Goal: Task Accomplishment & Management: Manage account settings

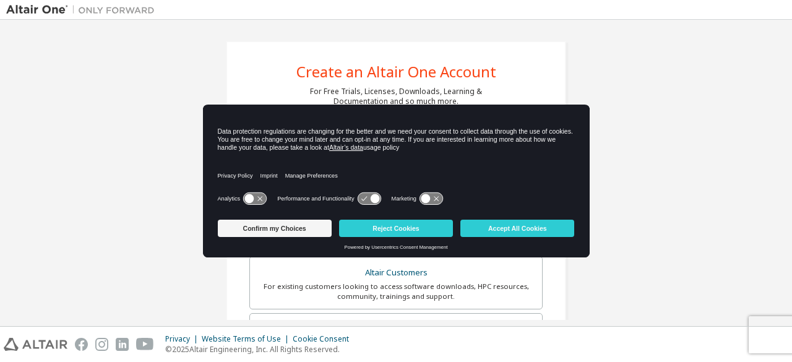
click at [248, 200] on icon at bounding box center [249, 198] width 9 height 9
click at [359, 197] on icon at bounding box center [369, 199] width 23 height 12
click at [370, 197] on icon at bounding box center [374, 198] width 9 height 9
click at [426, 197] on icon at bounding box center [425, 198] width 9 height 9
click at [370, 199] on icon at bounding box center [374, 198] width 9 height 9
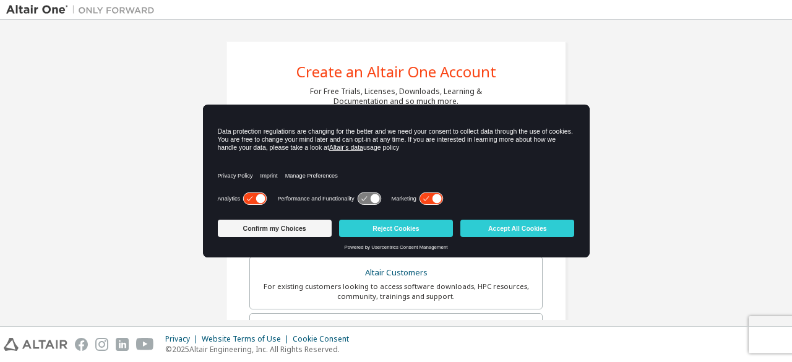
click at [358, 197] on icon at bounding box center [369, 199] width 23 height 12
click at [374, 196] on icon at bounding box center [374, 198] width 9 height 9
click at [519, 228] on button "Accept All Cookies" at bounding box center [517, 228] width 114 height 17
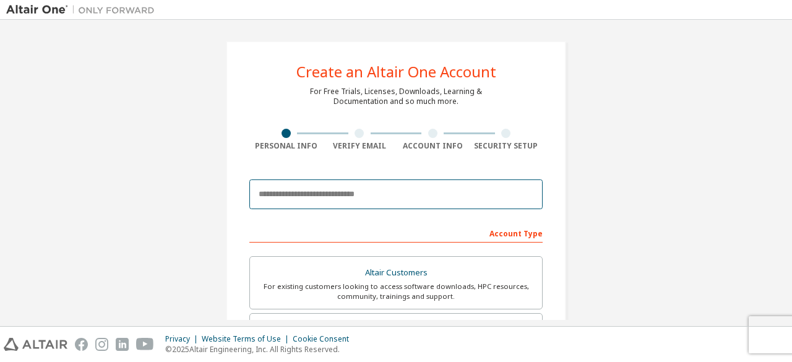
click at [433, 191] on input "email" at bounding box center [395, 194] width 293 height 30
type input "**********"
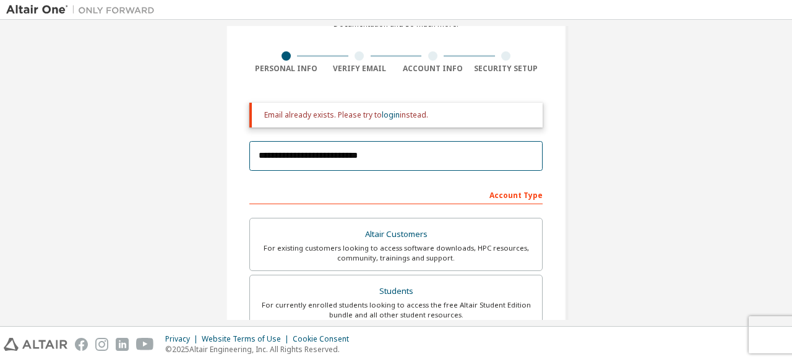
scroll to position [77, 0]
click at [524, 152] on input "**********" at bounding box center [395, 157] width 293 height 30
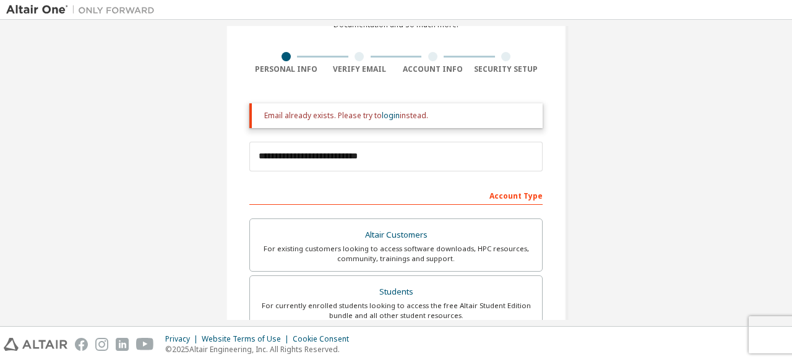
click at [429, 113] on div "Email already exists. Please try to login instead." at bounding box center [398, 116] width 269 height 10
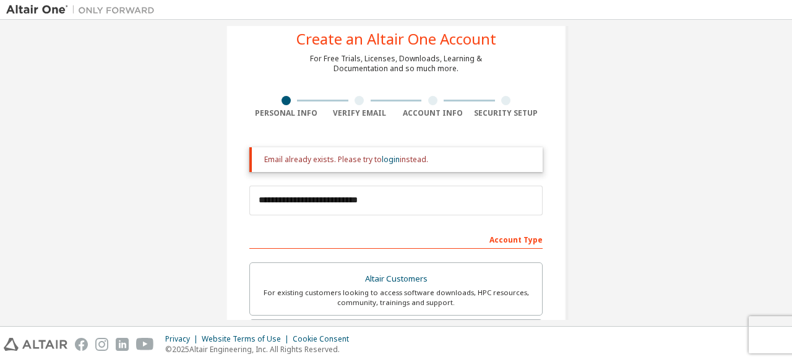
scroll to position [42, 0]
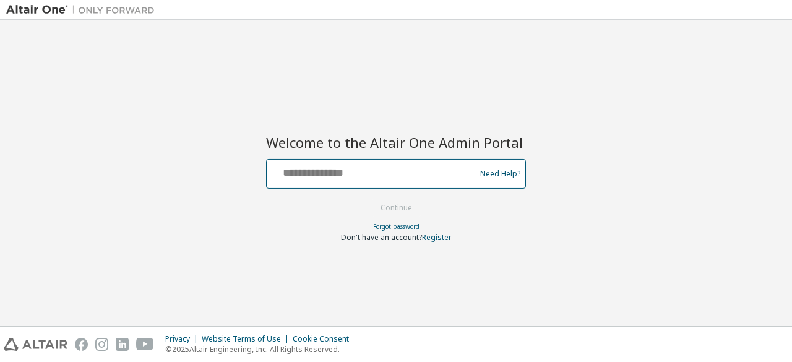
click at [350, 176] on input "text" at bounding box center [373, 171] width 202 height 18
type input "**********"
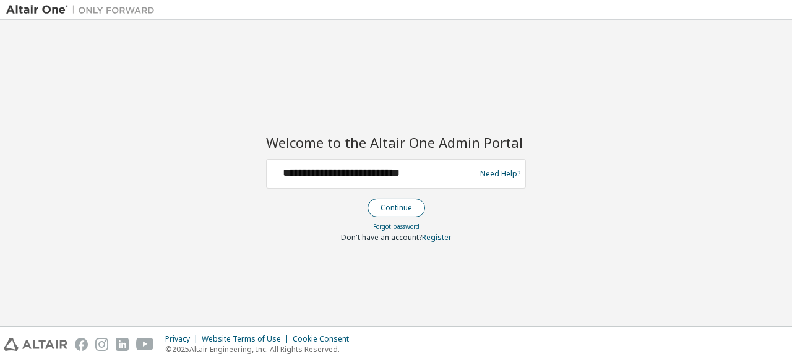
click at [399, 206] on button "Continue" at bounding box center [397, 208] width 58 height 19
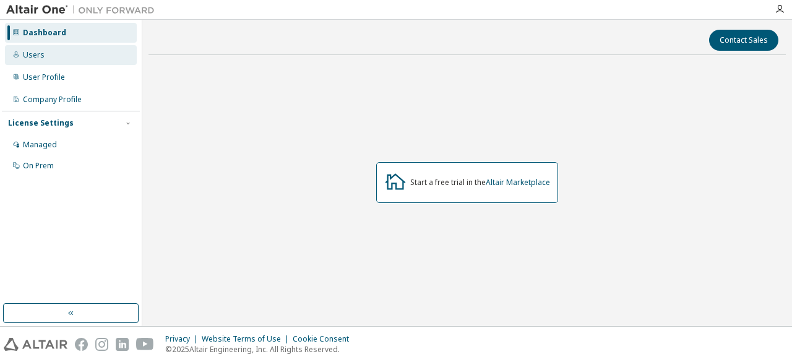
click at [23, 53] on div "Users" at bounding box center [34, 55] width 22 height 10
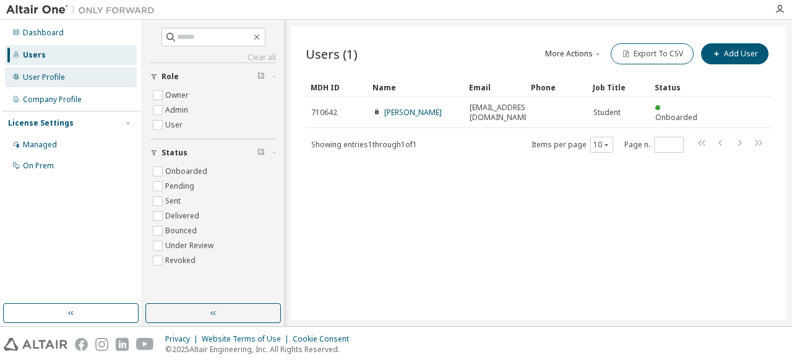
click at [51, 70] on div "User Profile" at bounding box center [71, 77] width 132 height 20
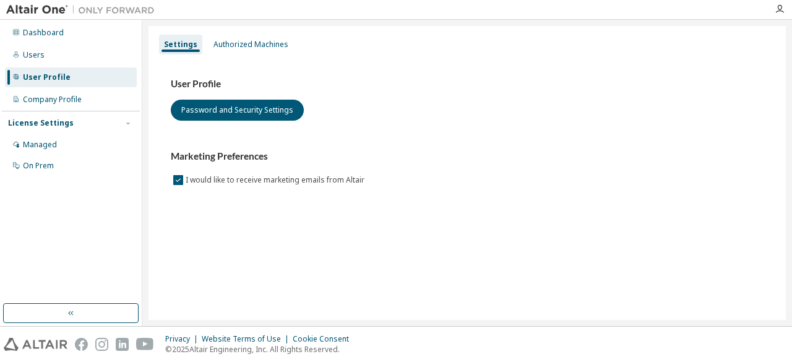
click at [44, 22] on div "Dashboard Users User Profile Company Profile License Settings Managed On Prem" at bounding box center [71, 99] width 138 height 155
click at [52, 37] on div "Dashboard" at bounding box center [43, 33] width 41 height 10
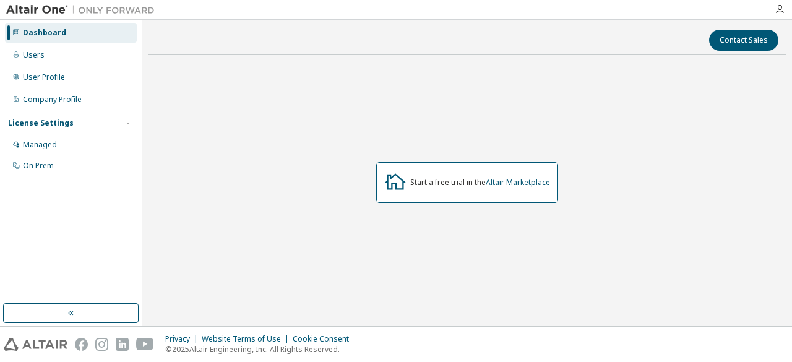
click at [439, 181] on div "Start a free trial in the Altair Marketplace" at bounding box center [480, 183] width 140 height 10
click at [384, 218] on div "Start a free trial in the Altair Marketplace" at bounding box center [467, 182] width 637 height 235
click at [63, 53] on div "Users" at bounding box center [71, 55] width 132 height 20
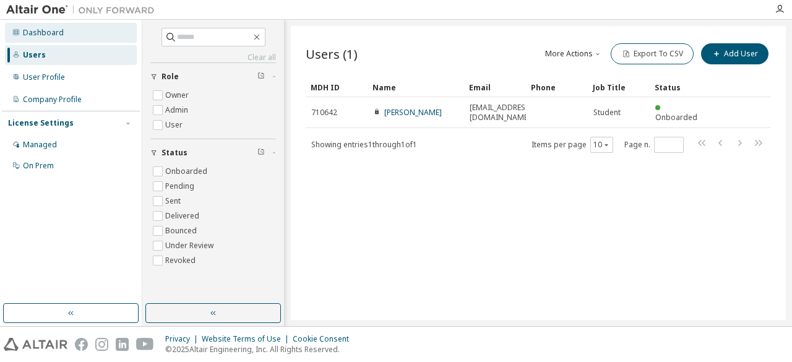
click at [52, 38] on div "Dashboard" at bounding box center [71, 33] width 132 height 20
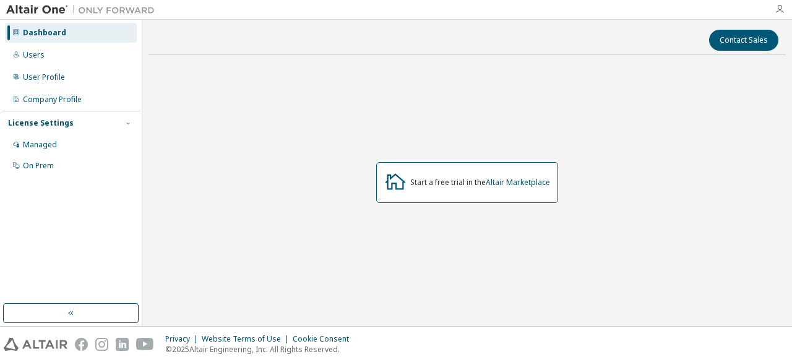
click at [779, 7] on icon "button" at bounding box center [780, 9] width 10 height 10
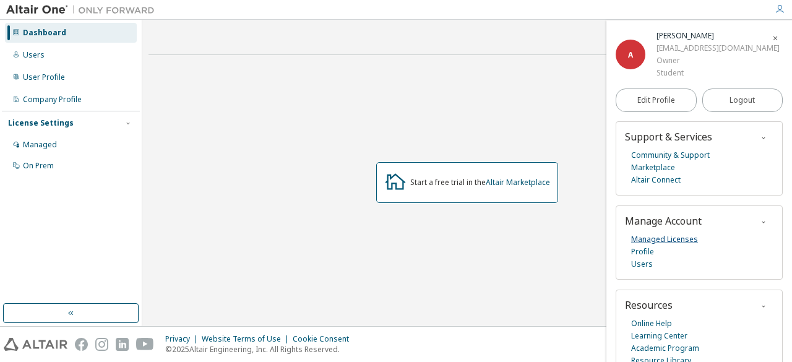
scroll to position [25, 0]
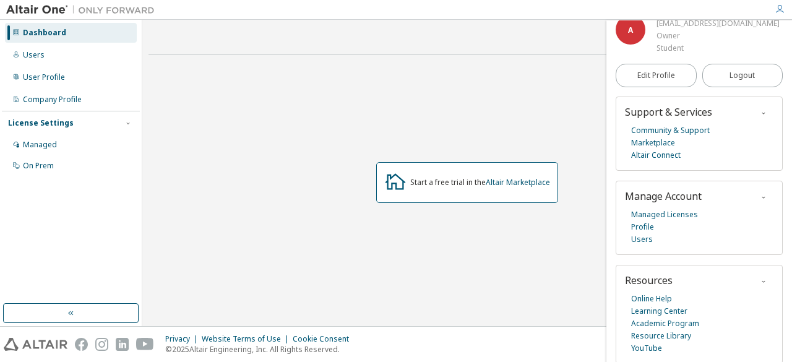
click at [238, 95] on div "Start a free trial in the Altair Marketplace" at bounding box center [467, 182] width 637 height 235
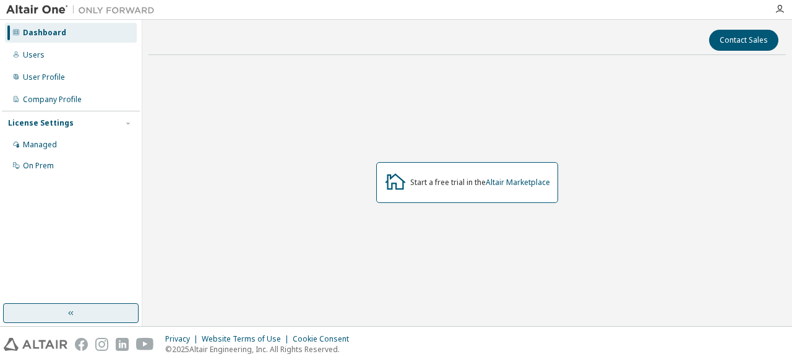
click at [75, 314] on button "button" at bounding box center [71, 313] width 136 height 20
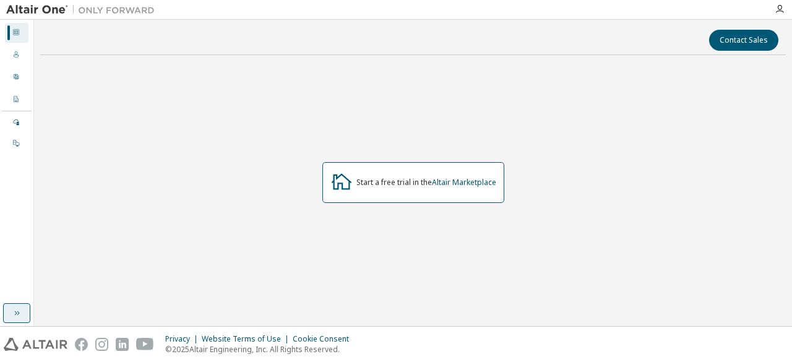
click at [25, 322] on button "button" at bounding box center [16, 313] width 27 height 20
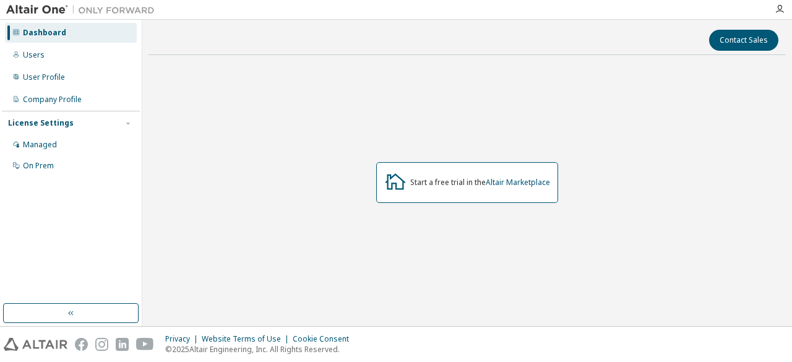
click at [486, 174] on div "Start a free trial in the Altair Marketplace" at bounding box center [467, 182] width 182 height 41
click at [429, 185] on div "Start a free trial in the Altair Marketplace" at bounding box center [480, 183] width 140 height 10
click at [380, 179] on div "Start a free trial in the Altair Marketplace" at bounding box center [467, 182] width 182 height 41
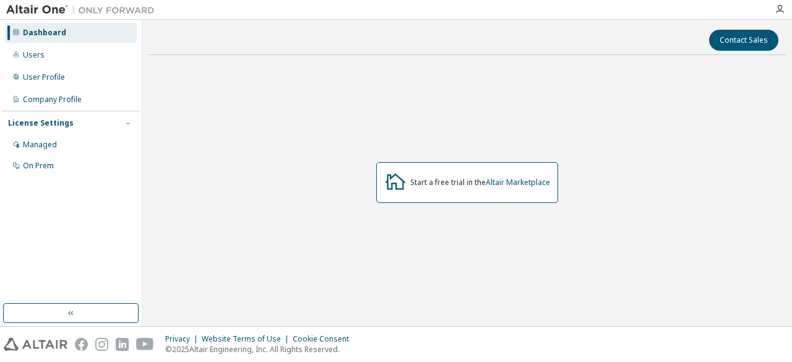
click at [465, 202] on div "Start a free trial in the Altair Marketplace" at bounding box center [467, 182] width 637 height 235
click at [95, 63] on div "Users" at bounding box center [71, 55] width 132 height 20
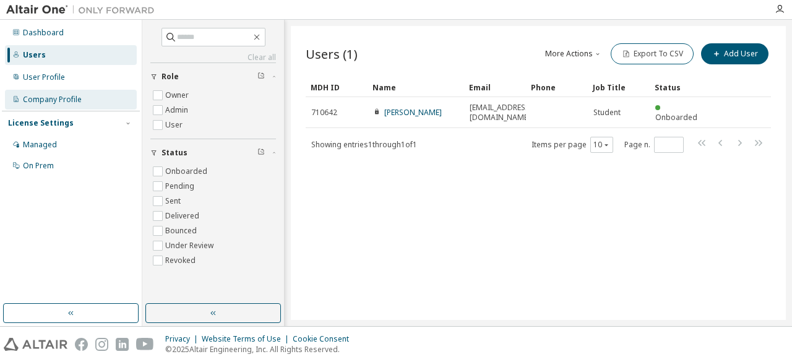
click at [71, 100] on div "Company Profile" at bounding box center [52, 100] width 59 height 10
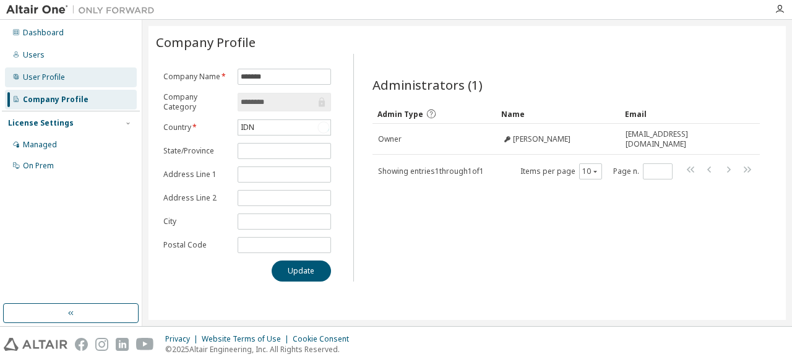
click at [48, 76] on div "User Profile" at bounding box center [44, 77] width 42 height 10
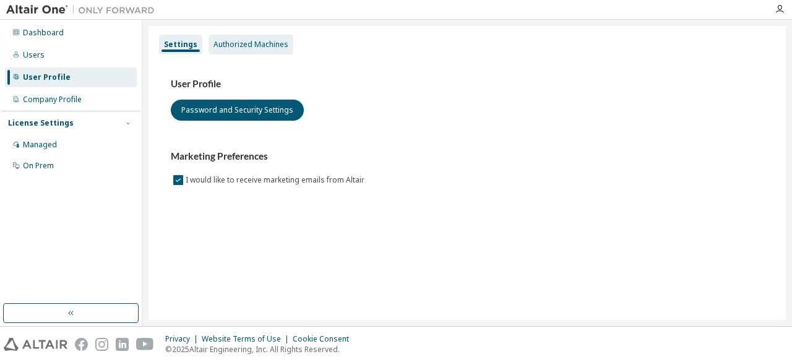
click at [257, 54] on div "Authorized Machines" at bounding box center [251, 45] width 85 height 20
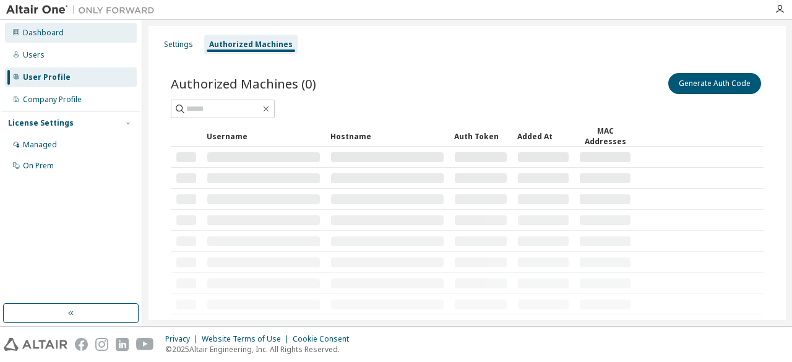
click at [69, 41] on div "Dashboard" at bounding box center [71, 33] width 132 height 20
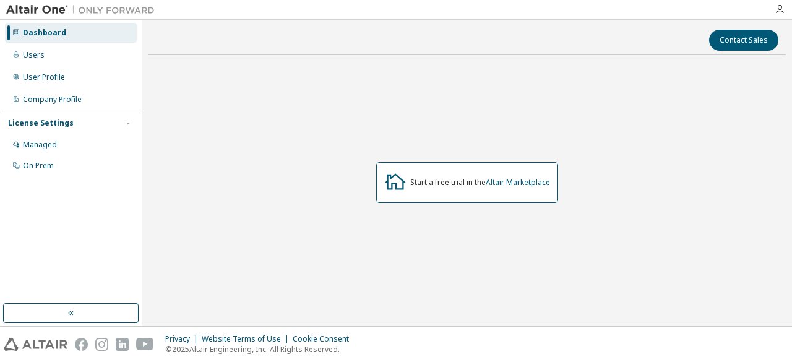
click at [79, 251] on div "Dashboard Users User Profile Company Profile License Settings Managed On Prem" at bounding box center [71, 162] width 138 height 280
click at [56, 144] on div "Managed" at bounding box center [40, 145] width 34 height 10
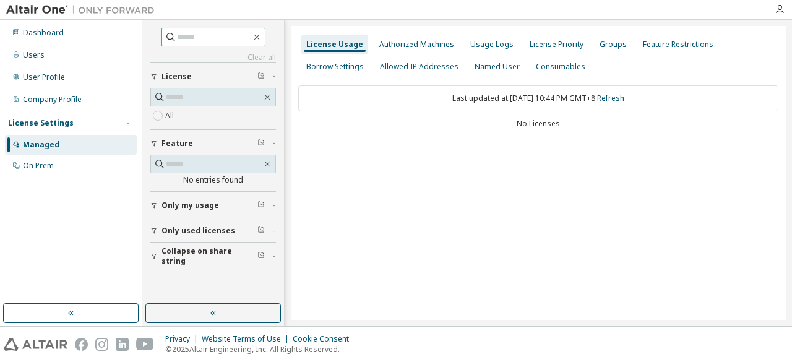
click at [231, 39] on input "text" at bounding box center [214, 37] width 74 height 12
paste input "**********"
type input "**********"
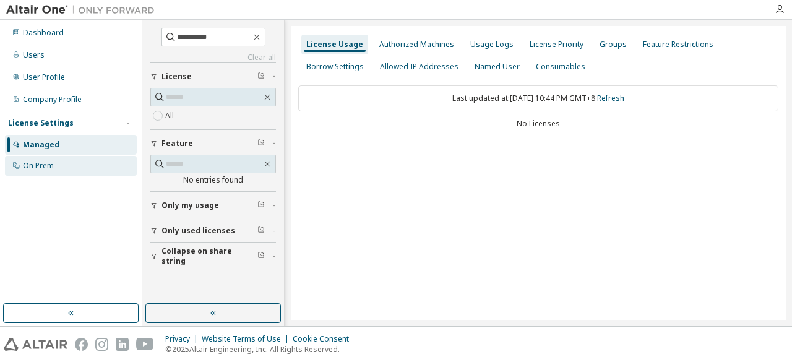
click at [72, 165] on div "On Prem" at bounding box center [71, 166] width 132 height 20
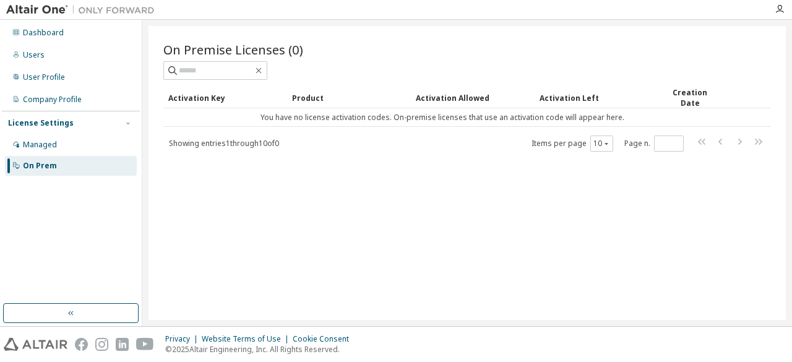
click at [200, 85] on div "On Premise Licenses (0) Clear Load Save Save As Field Operator Value Select fil…" at bounding box center [467, 96] width 608 height 111
click at [204, 79] on span at bounding box center [215, 70] width 104 height 19
click at [199, 71] on input "text" at bounding box center [216, 70] width 74 height 12
paste input "**********"
type input "**********"
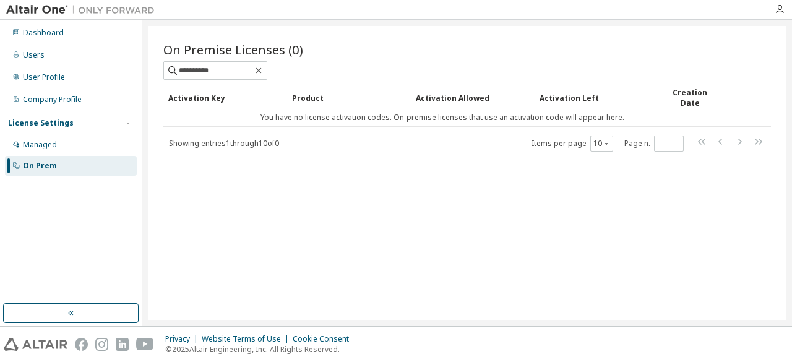
click at [308, 98] on div "Product" at bounding box center [349, 98] width 114 height 20
click at [249, 145] on span "Showing entries 1 through 10 of 0" at bounding box center [224, 143] width 110 height 11
click at [333, 151] on div "**********" at bounding box center [467, 173] width 637 height 294
click at [264, 69] on icon "button" at bounding box center [259, 71] width 10 height 10
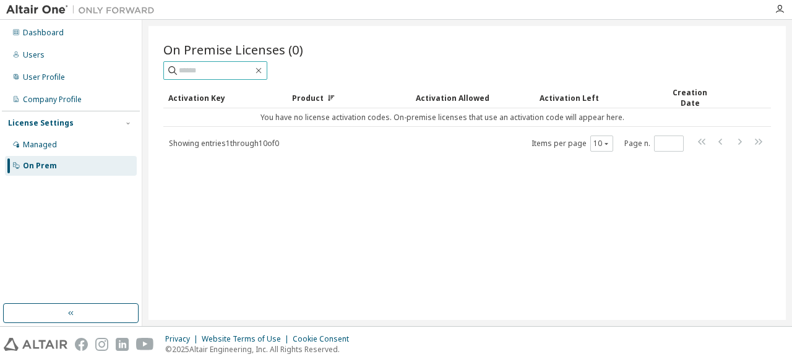
click at [253, 69] on input "text" at bounding box center [216, 70] width 74 height 12
paste input "**********"
type input "**********"
click at [272, 138] on span "Showing entries 1 through 10 of 0" at bounding box center [224, 143] width 110 height 11
click at [316, 95] on div "Product" at bounding box center [349, 98] width 114 height 20
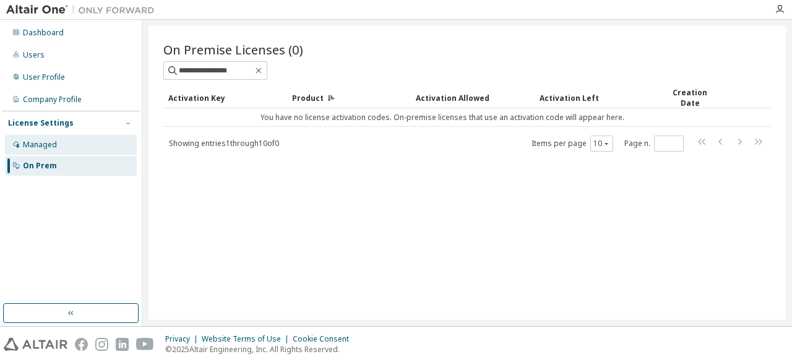
click at [81, 149] on div "Managed" at bounding box center [71, 145] width 132 height 20
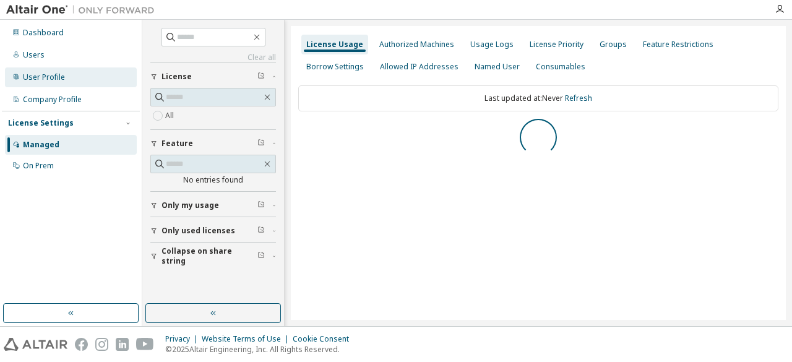
click at [69, 68] on div "User Profile" at bounding box center [71, 77] width 132 height 20
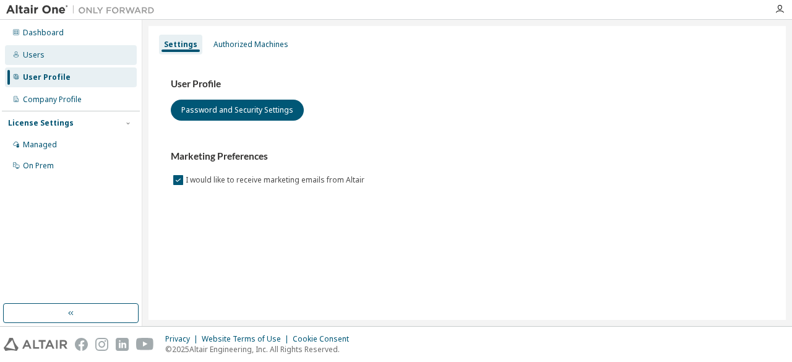
click at [45, 56] on div "Users" at bounding box center [71, 55] width 132 height 20
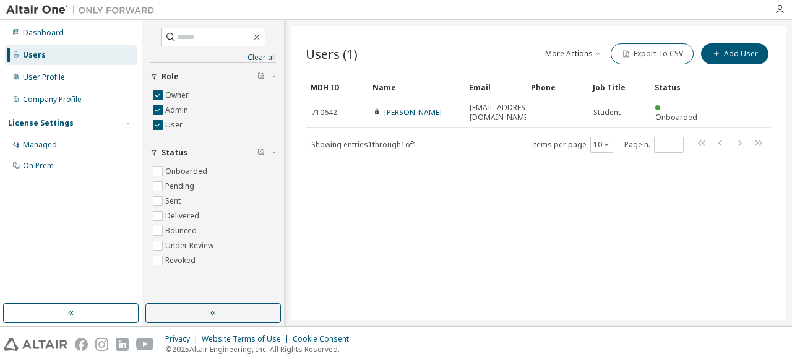
click at [484, 238] on div "Users (1) More Actions Import From CSV Export To CSV Add User Clear Load Save S…" at bounding box center [538, 173] width 495 height 294
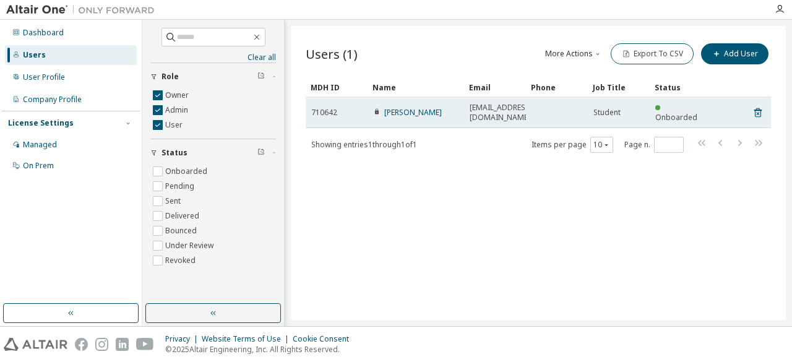
click at [608, 111] on span "Student" at bounding box center [606, 113] width 27 height 10
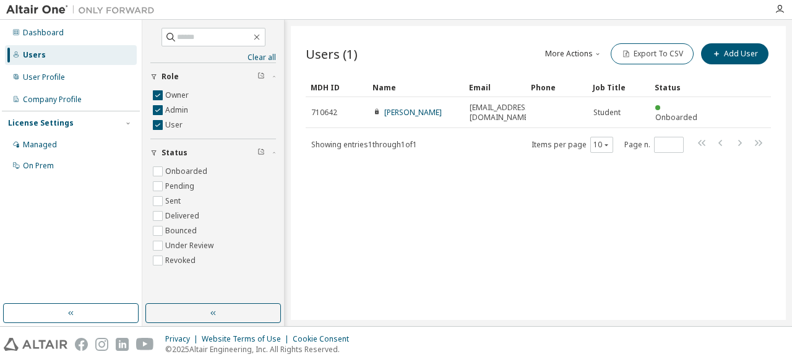
click at [602, 225] on div "Users (1) More Actions Import From CSV Export To CSV Add User Clear Load Save S…" at bounding box center [538, 173] width 495 height 294
click at [80, 35] on div "Dashboard" at bounding box center [71, 33] width 132 height 20
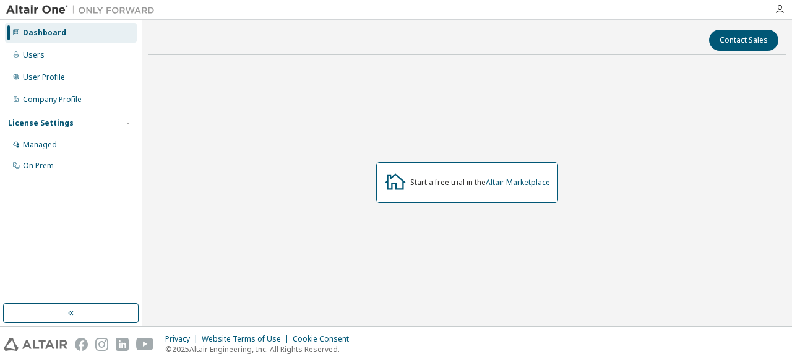
click at [58, 115] on div "License Settings Managed On Prem" at bounding box center [71, 144] width 138 height 66
click at [30, 145] on div "Managed" at bounding box center [40, 145] width 34 height 10
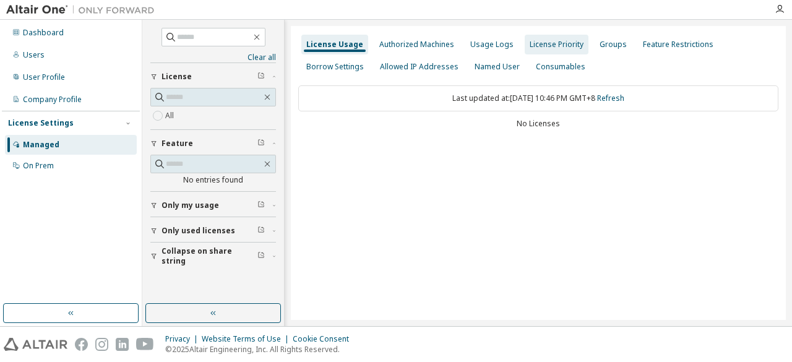
click at [534, 43] on div "License Priority" at bounding box center [557, 45] width 54 height 10
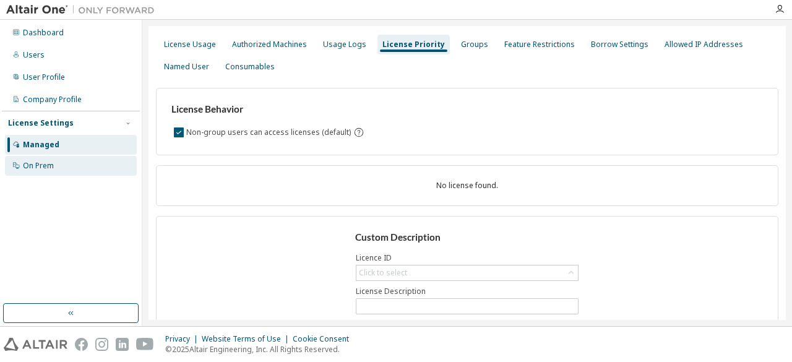
click at [49, 173] on div "On Prem" at bounding box center [71, 166] width 132 height 20
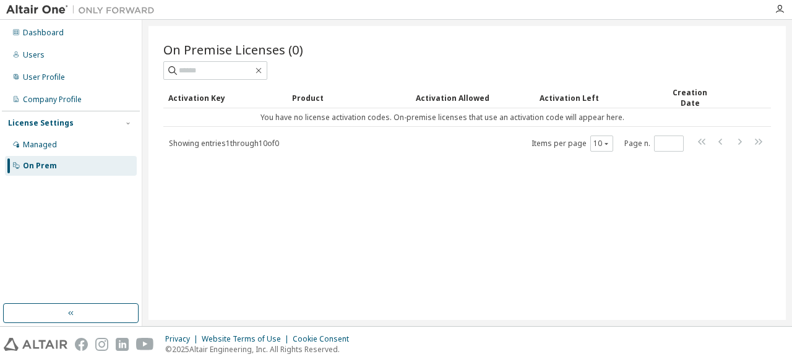
click at [312, 97] on div "Product" at bounding box center [349, 98] width 114 height 20
click at [385, 185] on div "On Premise Licenses (0) Clear Load Save Save As Field Operator Value Select fil…" at bounding box center [467, 173] width 637 height 294
click at [71, 41] on div "Dashboard" at bounding box center [71, 33] width 132 height 20
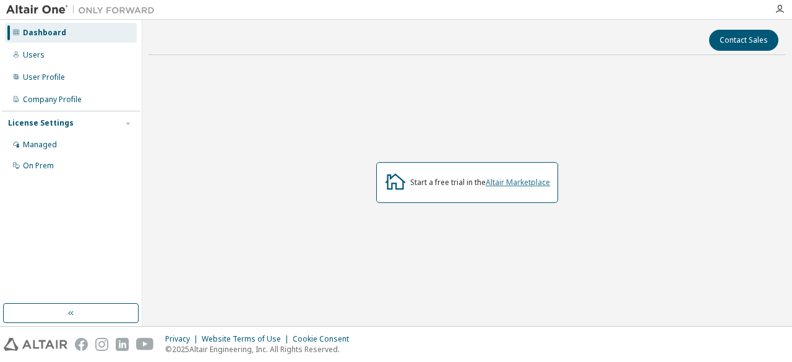
click at [522, 183] on link "Altair Marketplace" at bounding box center [518, 182] width 64 height 11
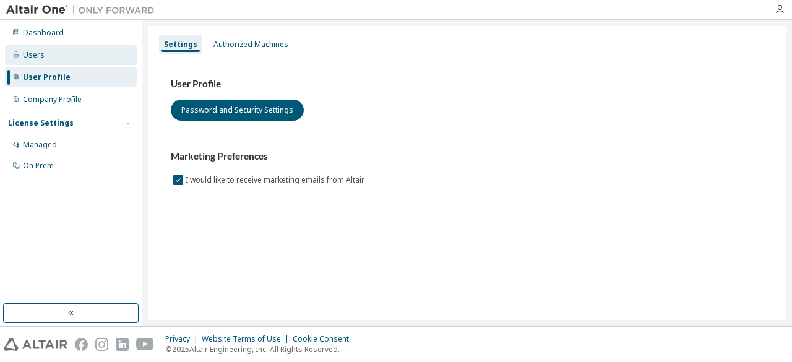
click at [25, 64] on div "Users" at bounding box center [71, 55] width 132 height 20
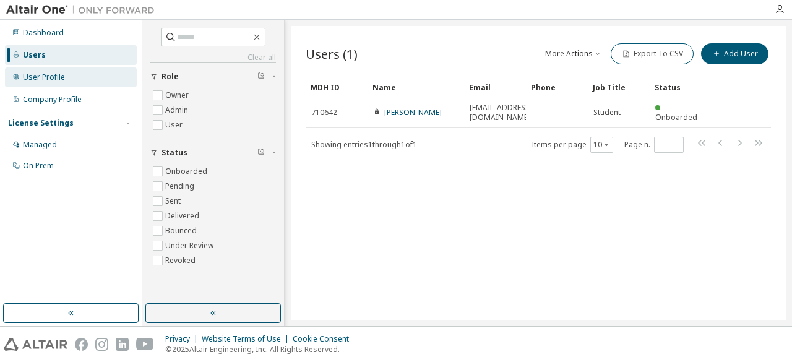
click at [38, 76] on div "User Profile" at bounding box center [44, 77] width 42 height 10
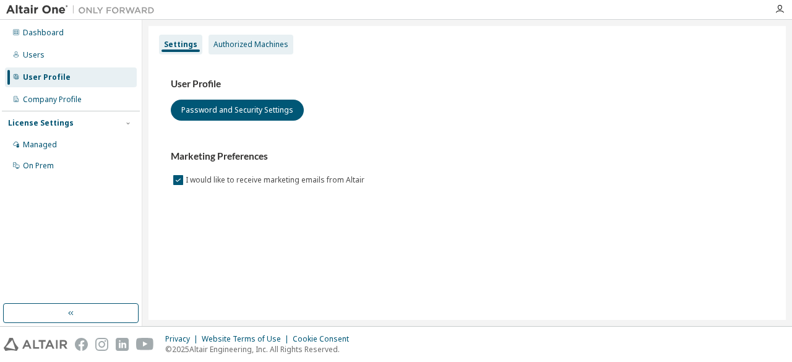
click at [248, 40] on div "Authorized Machines" at bounding box center [251, 45] width 75 height 10
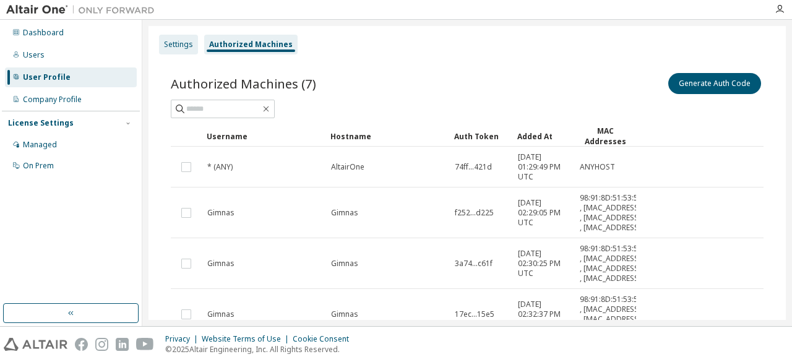
click at [172, 43] on div "Settings" at bounding box center [178, 45] width 29 height 10
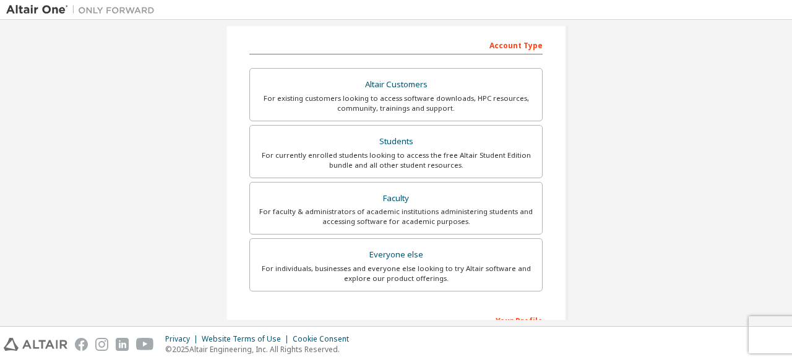
scroll to position [189, 0]
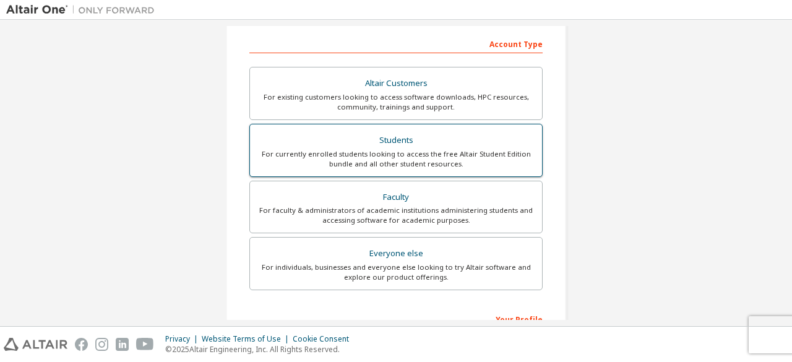
click at [381, 145] on div "Students" at bounding box center [395, 140] width 277 height 17
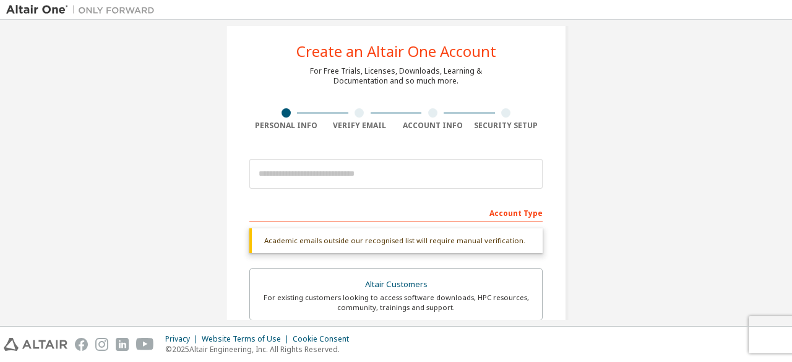
scroll to position [19, 0]
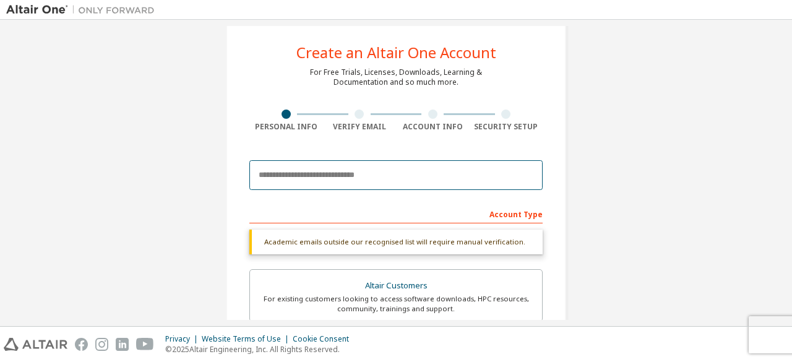
click at [298, 183] on input "email" at bounding box center [395, 175] width 293 height 30
type input "**********"
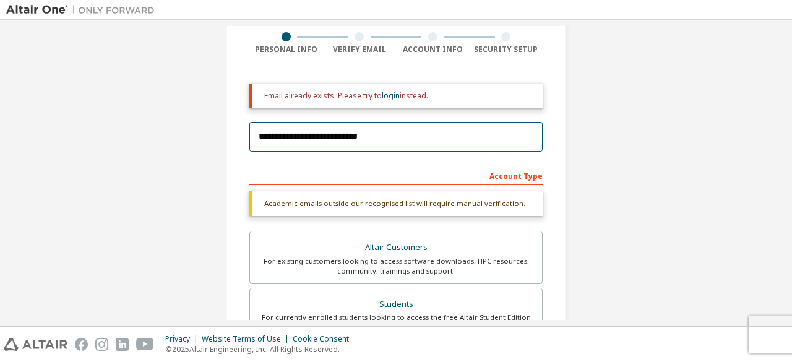
scroll to position [0, 0]
